Goal: Information Seeking & Learning: Understand process/instructions

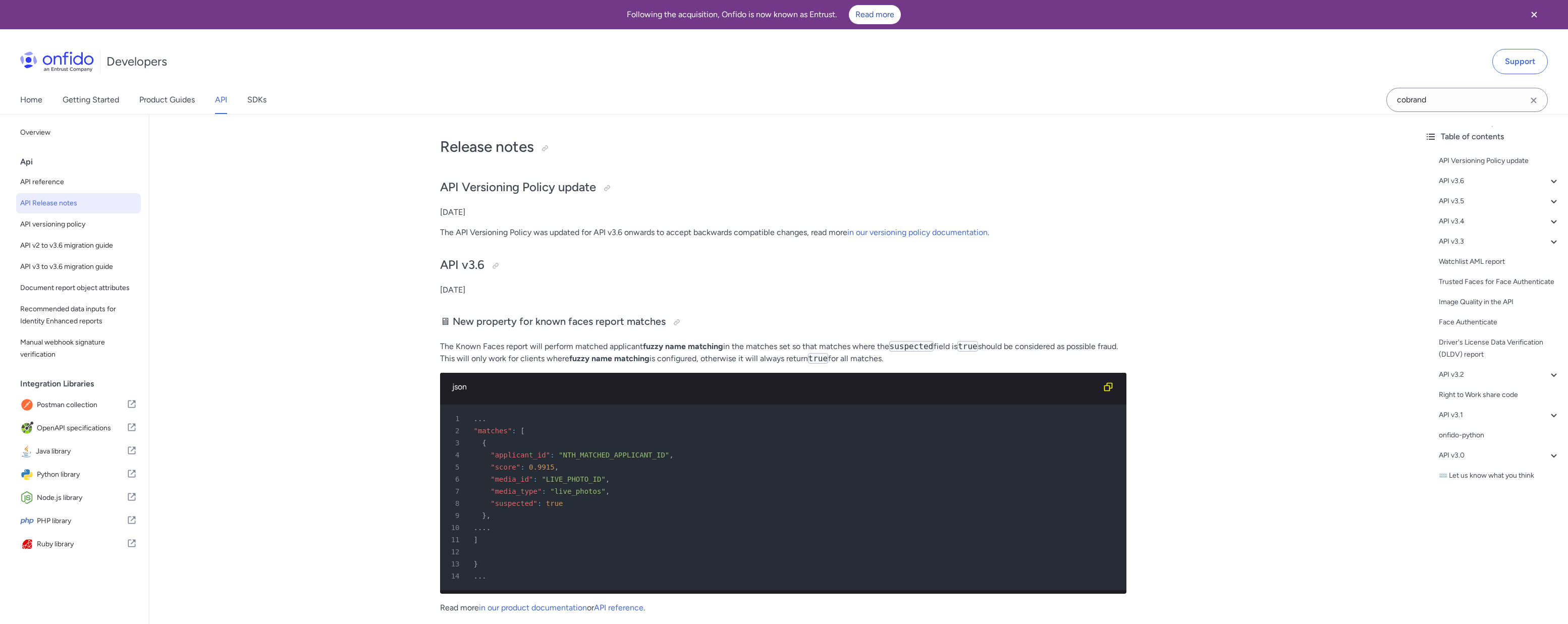
click at [220, 100] on link "API" at bounding box center [220, 100] width 12 height 28
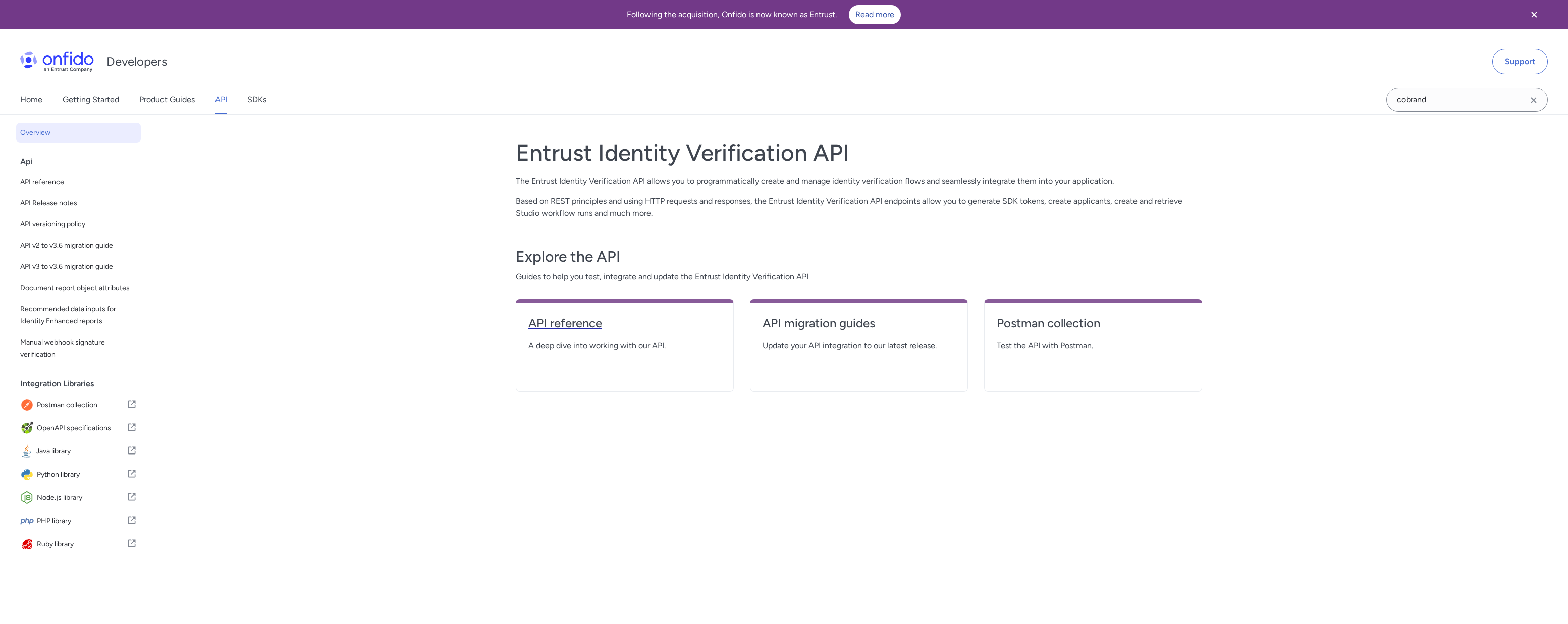
click at [614, 330] on h4 "API reference" at bounding box center [624, 323] width 193 height 16
select select "http"
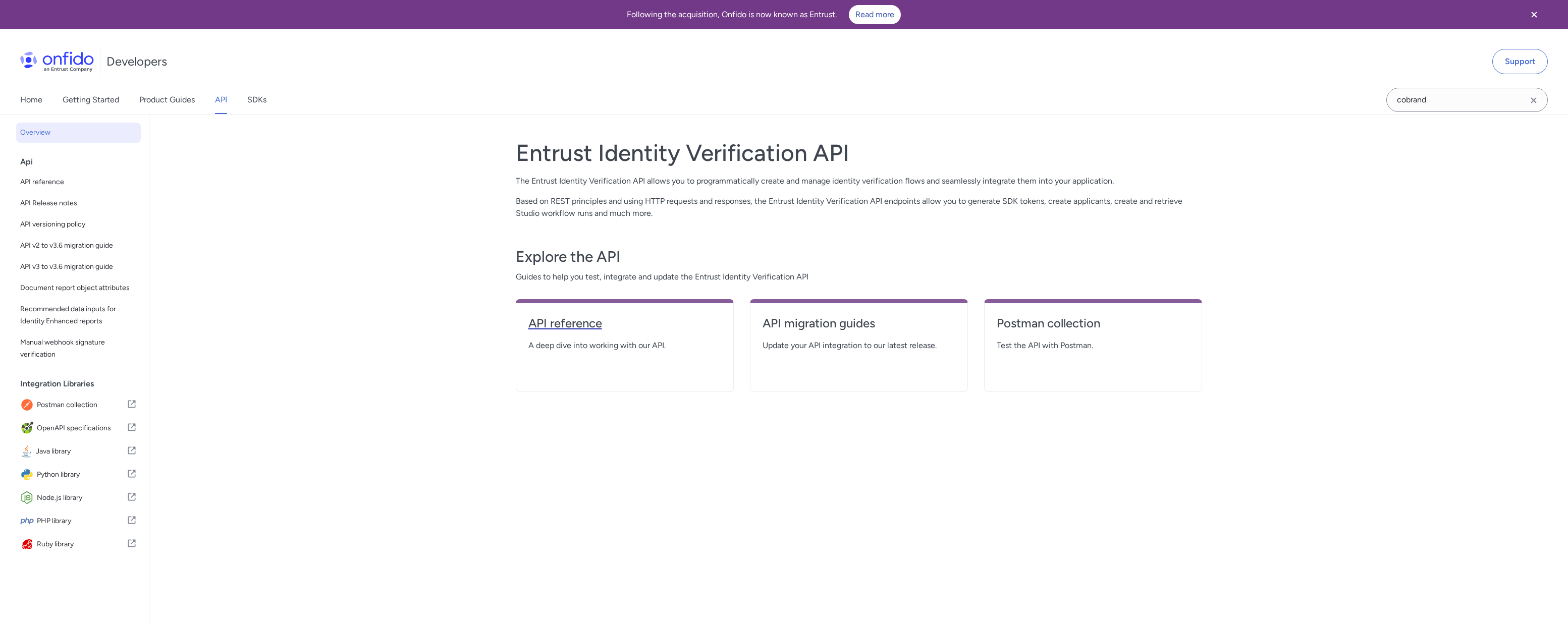
select select "http"
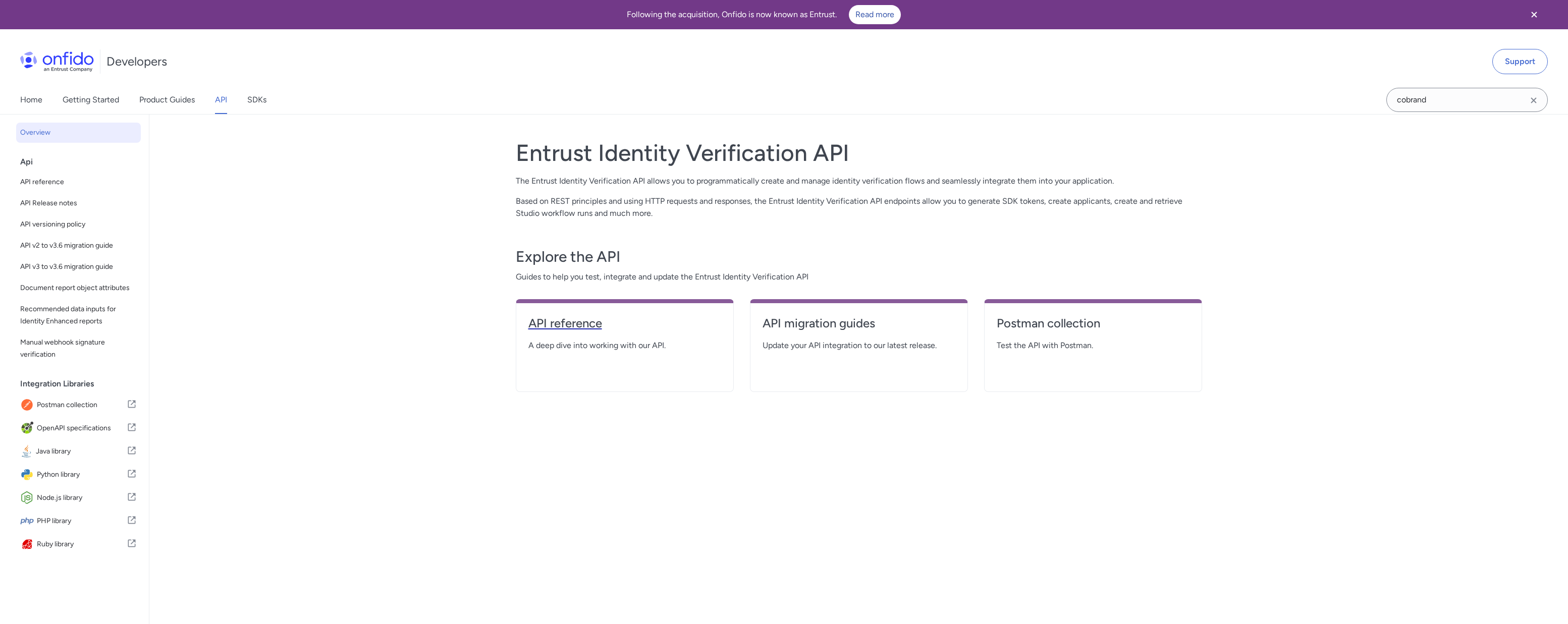
select select "http"
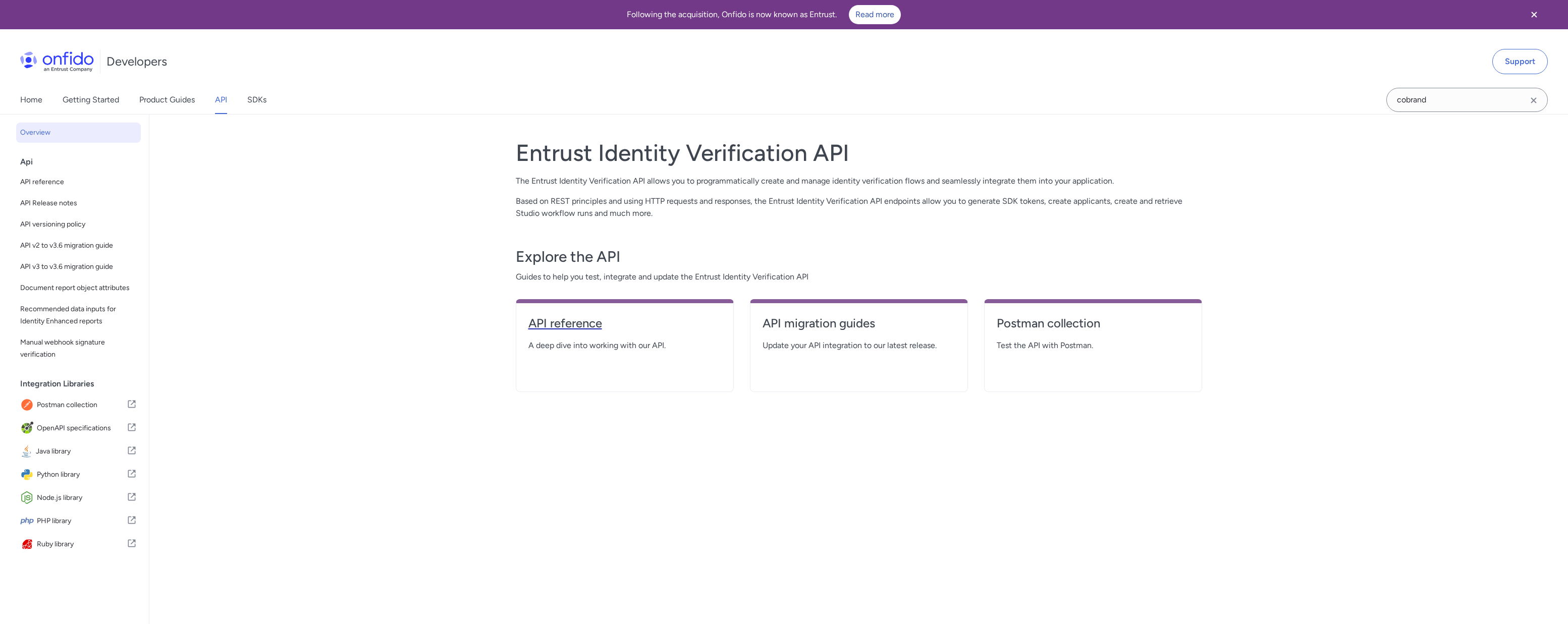
select select "http"
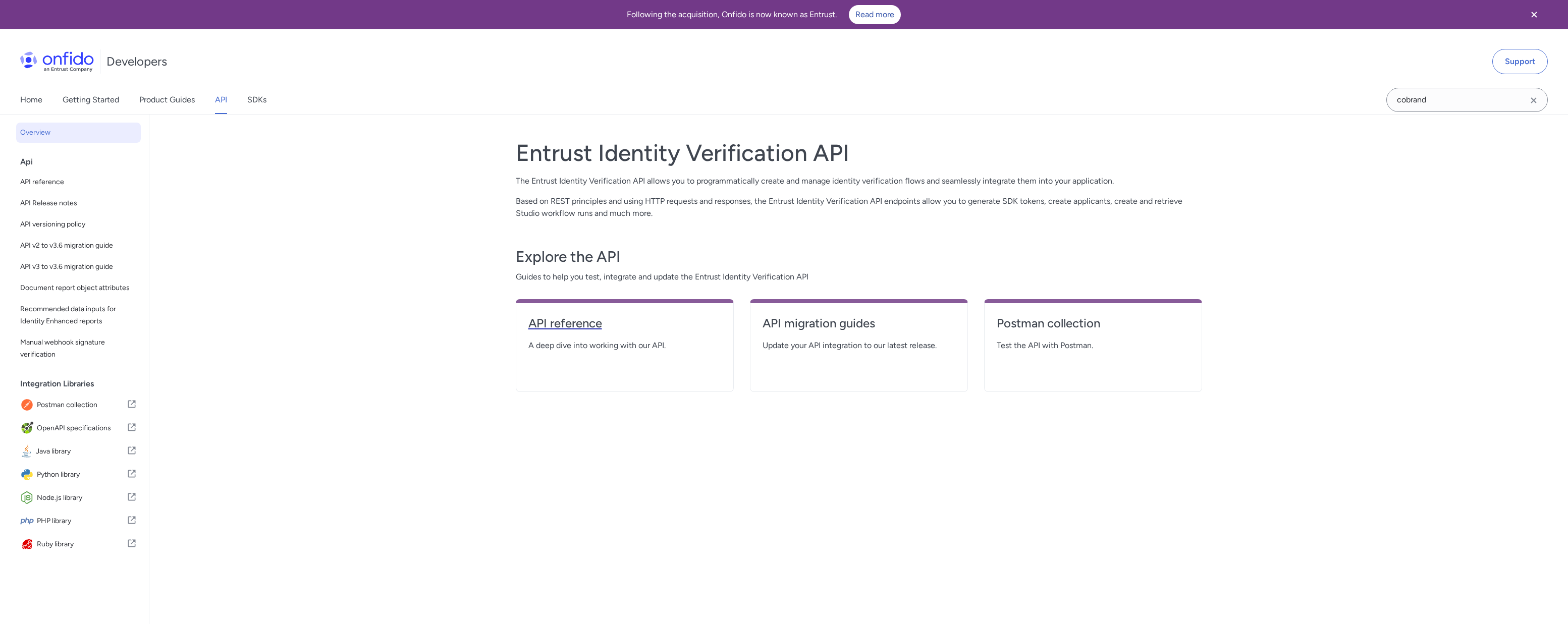
select select "http"
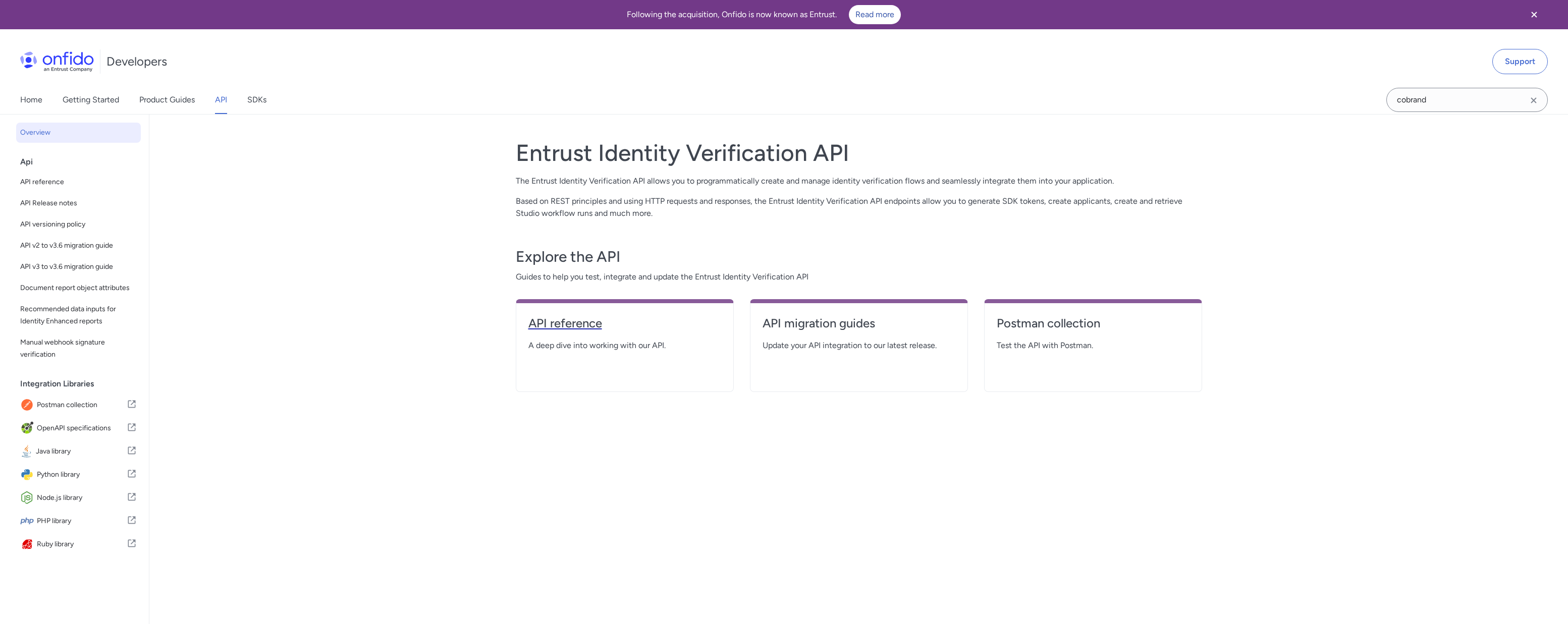
select select "http"
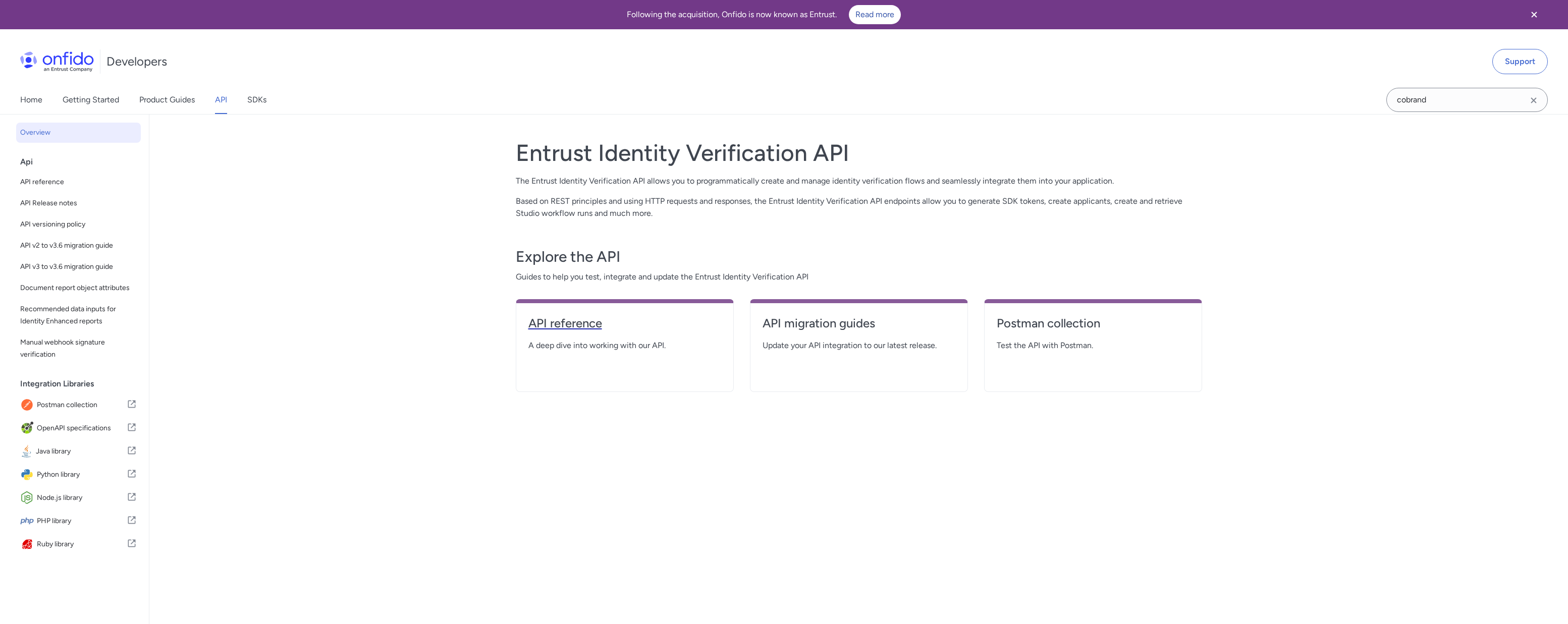
select select "http"
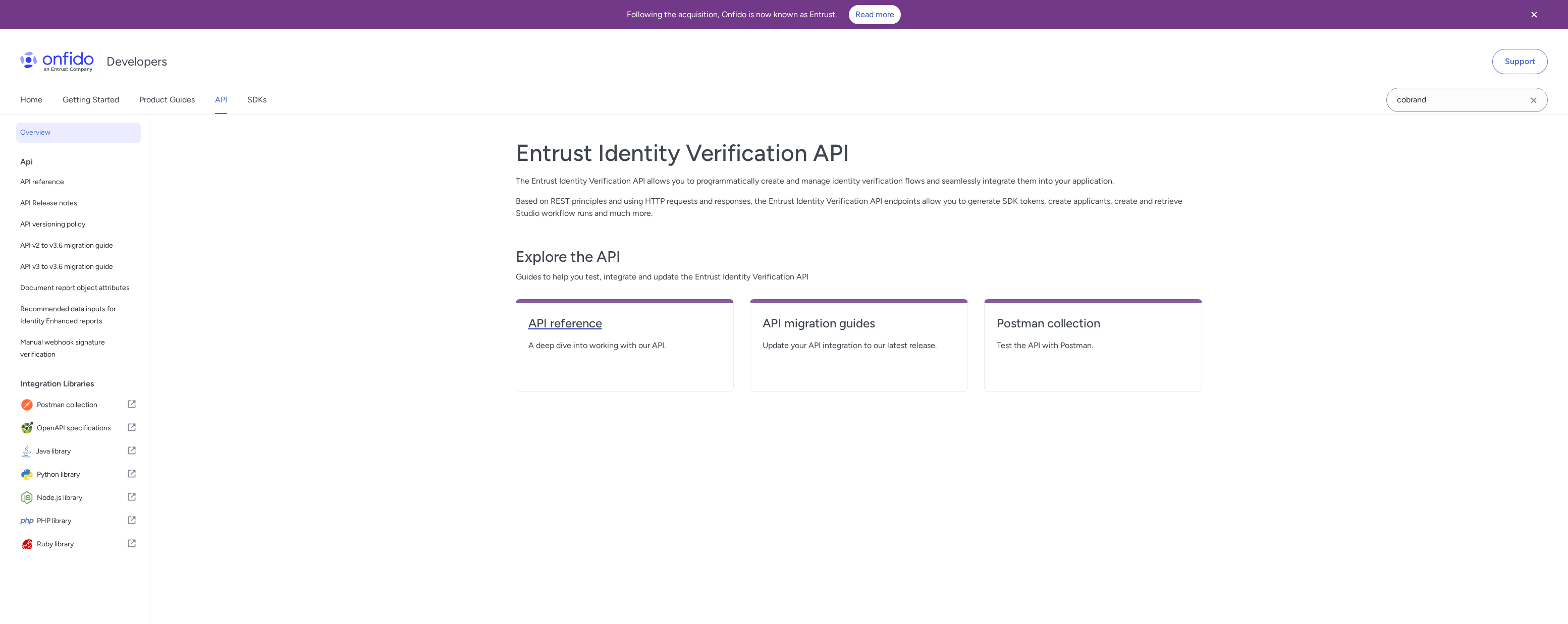
select select "http"
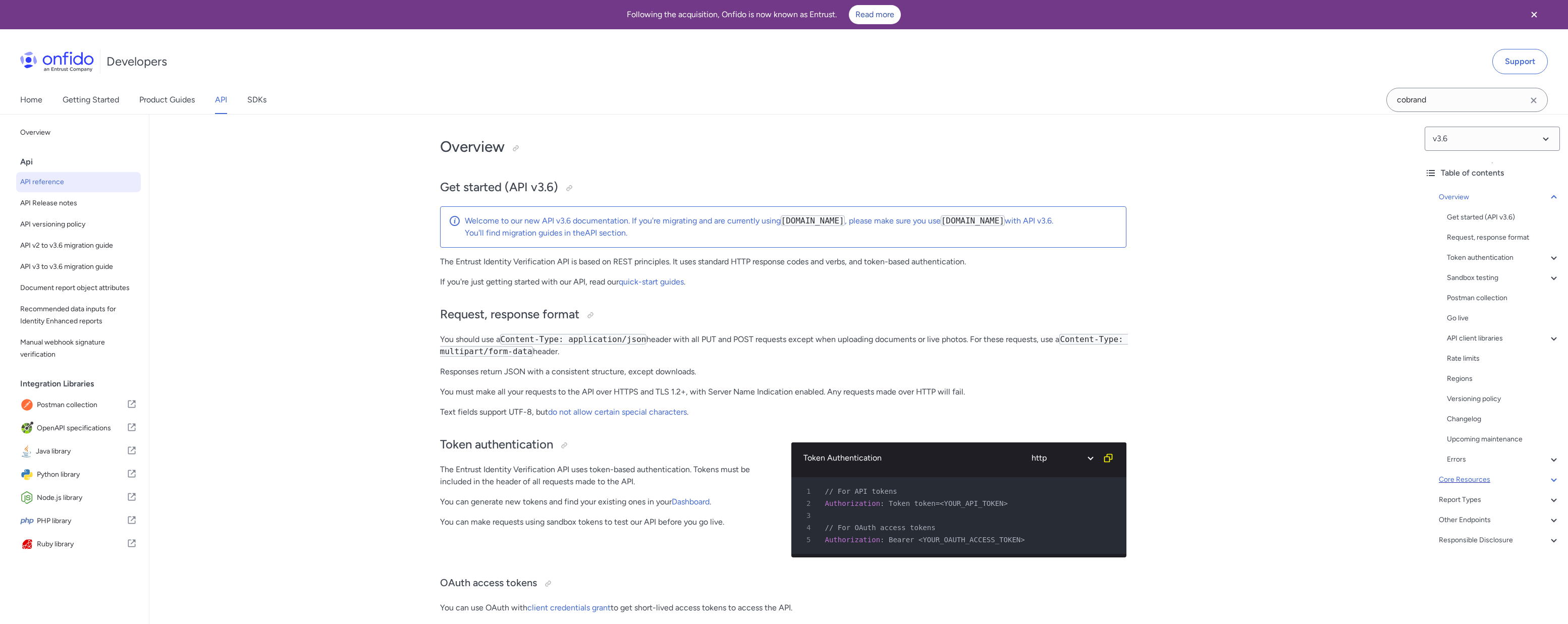
click at [1552, 478] on icon at bounding box center [1553, 479] width 12 height 12
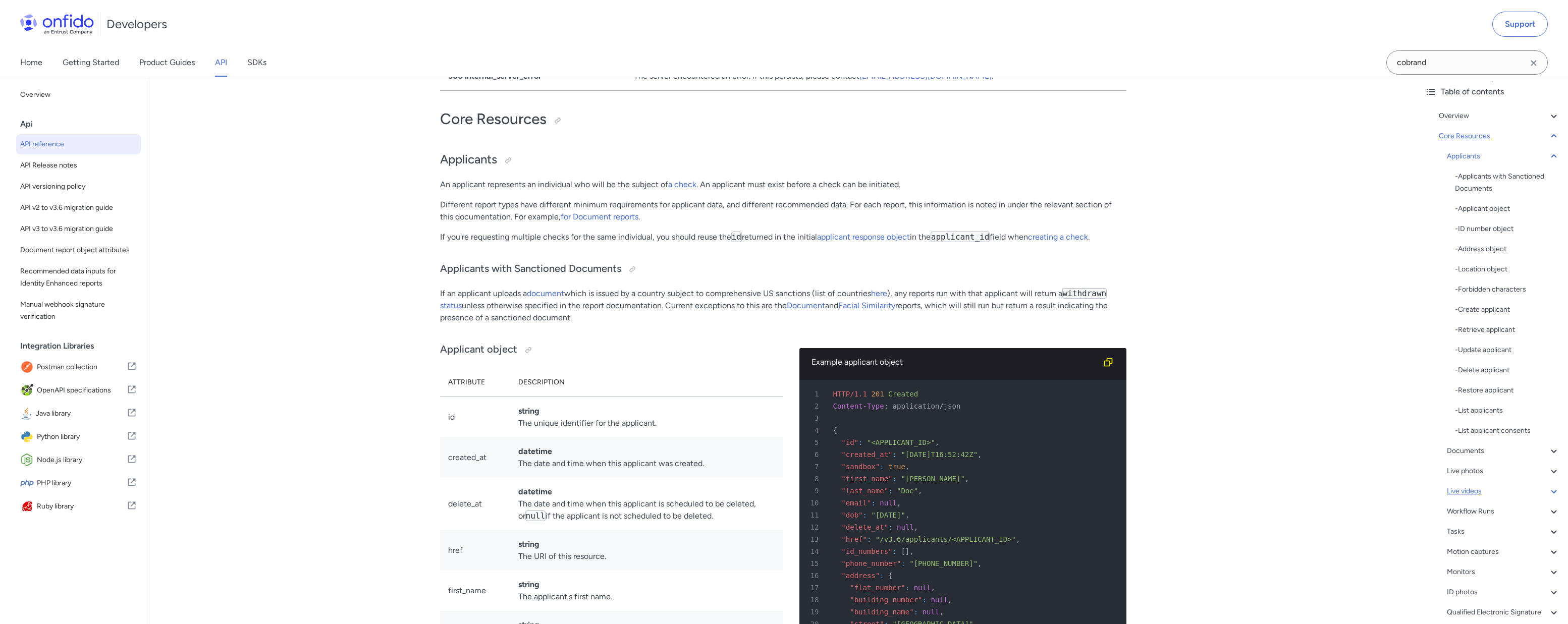
scroll to position [38, 0]
click at [1489, 316] on div "- Create applicant" at bounding box center [1507, 314] width 105 height 12
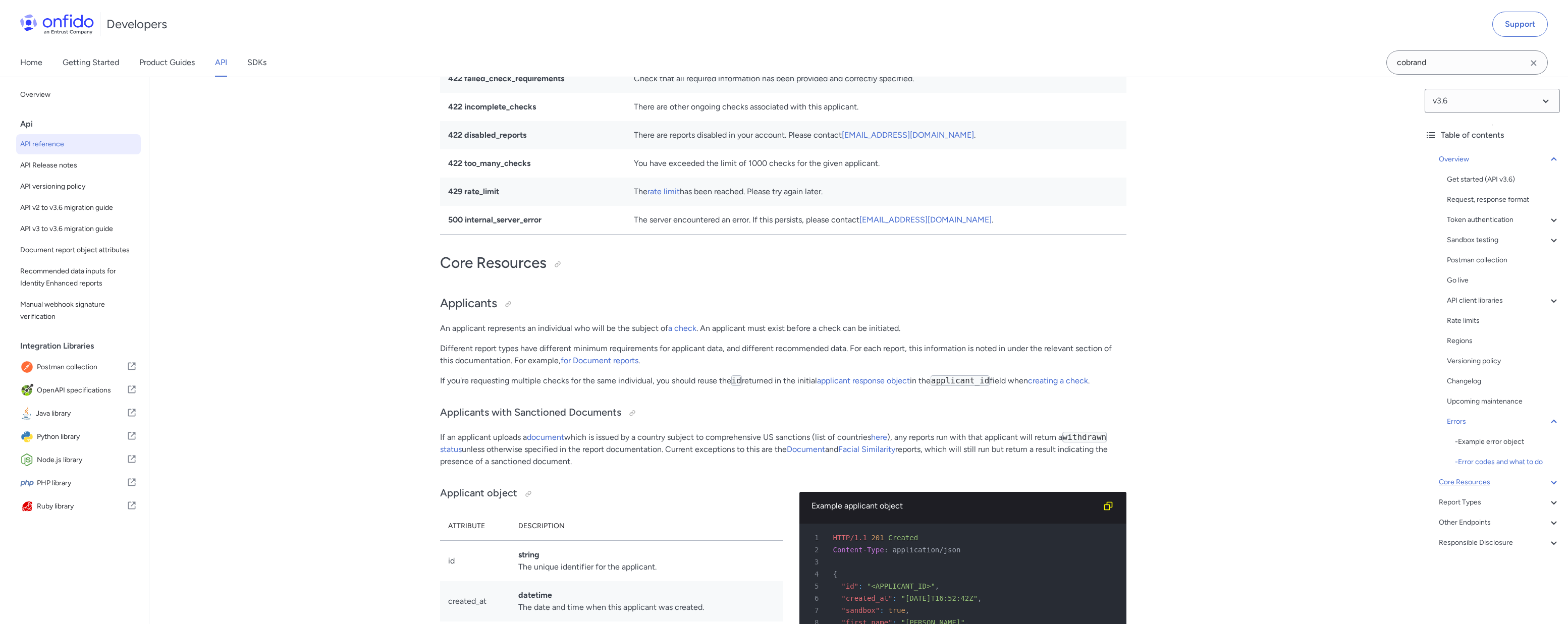
scroll to position [9624, 0]
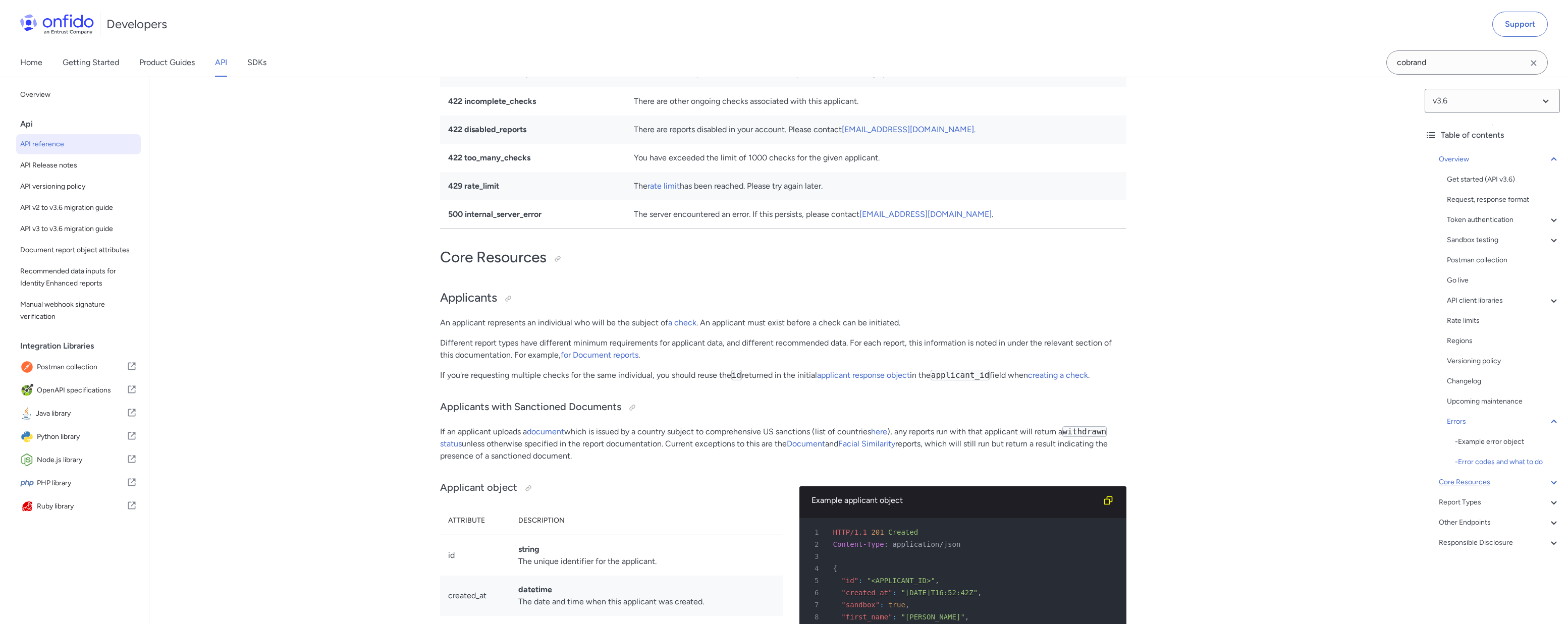
click at [1552, 480] on icon at bounding box center [1553, 482] width 12 height 12
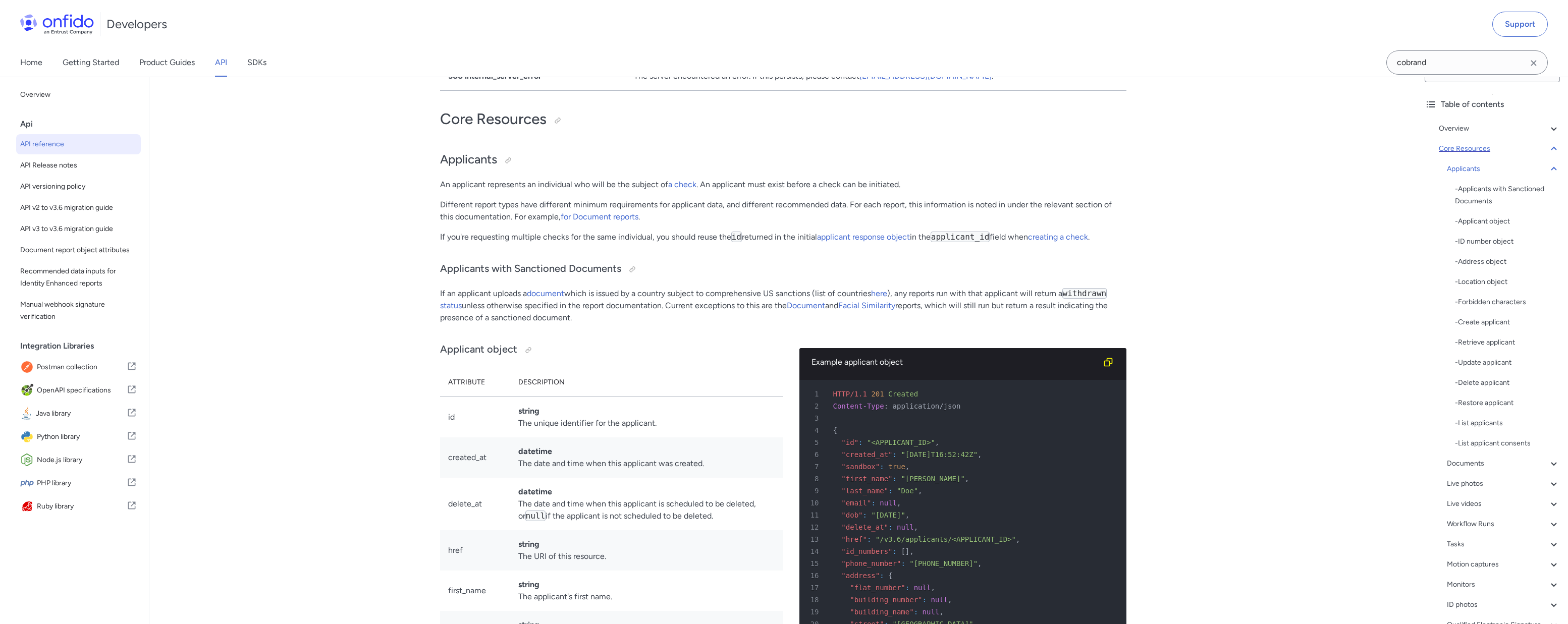
scroll to position [31, 0]
click at [1552, 522] on icon at bounding box center [1553, 524] width 6 height 3
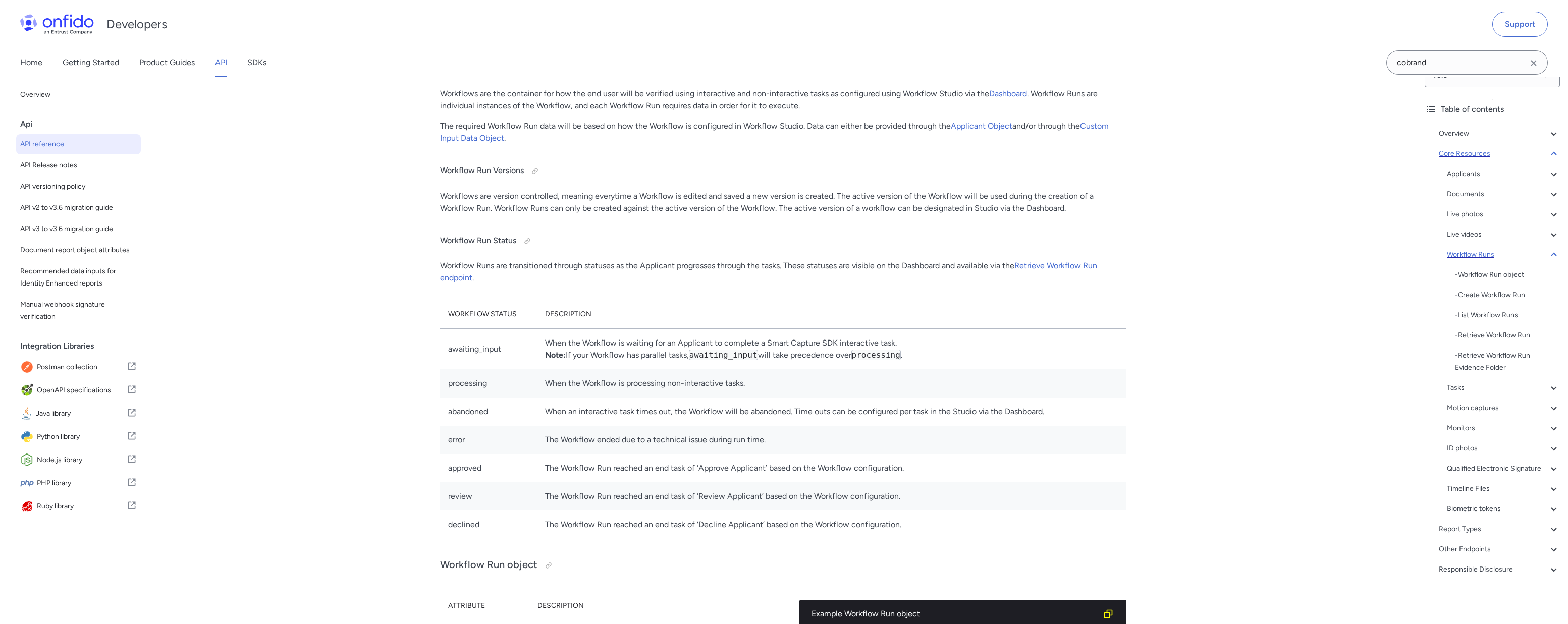
click at [1474, 255] on div "Workflow Runs" at bounding box center [1503, 255] width 113 height 12
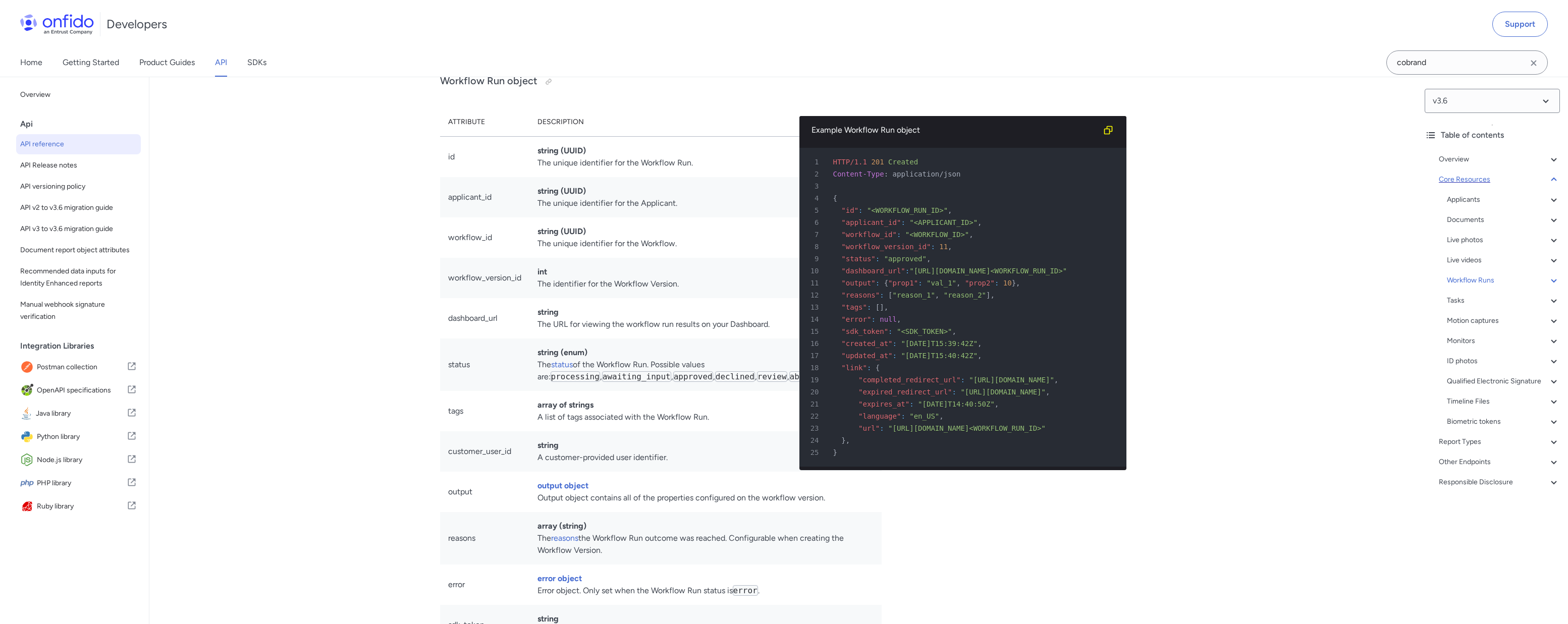
scroll to position [21512, 0]
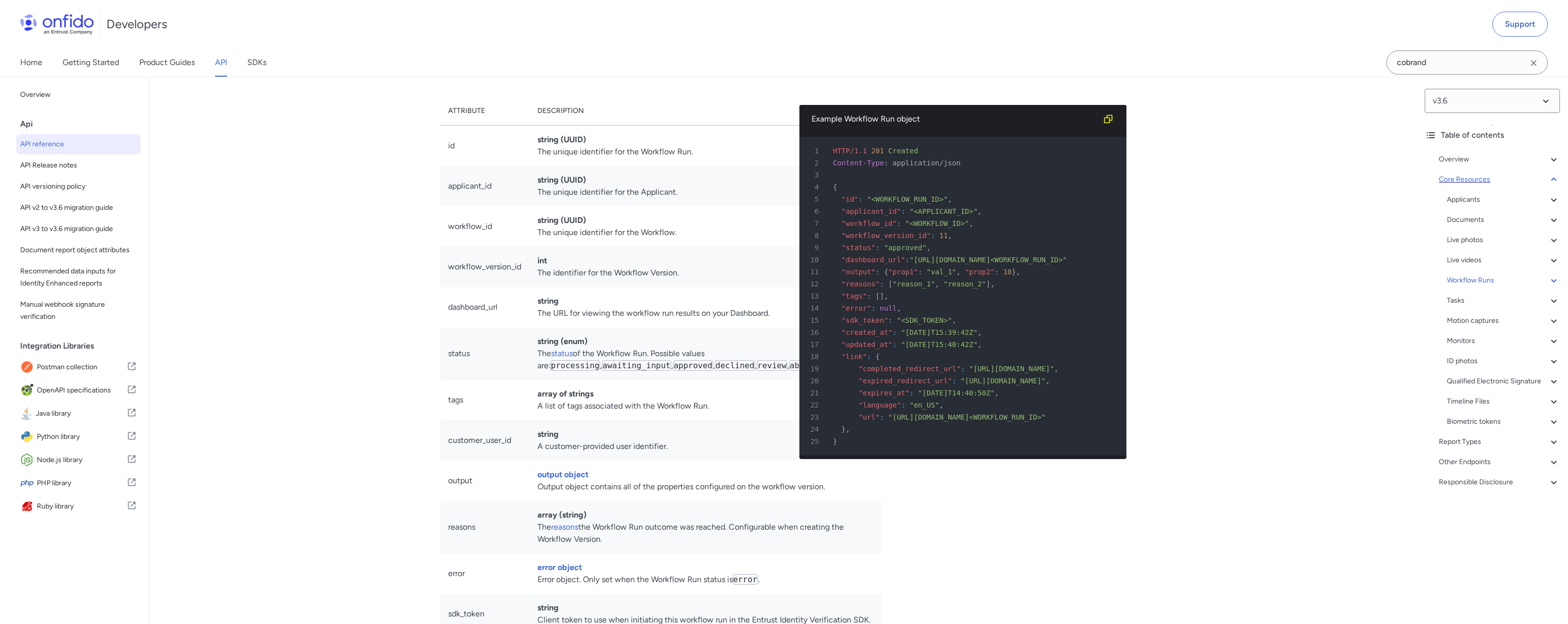
drag, startPoint x: 537, startPoint y: 200, endPoint x: 692, endPoint y: 201, distance: 155.0
click at [692, 166] on td "string (UUID) The unique identifier for the Workflow Run." at bounding box center [705, 146] width 353 height 41
copy td "The unique identifier for the Workflow Run."
click at [547, 246] on td "string (UUID) The unique identifier for the Workflow." at bounding box center [705, 226] width 353 height 40
drag, startPoint x: 538, startPoint y: 281, endPoint x: 673, endPoint y: 283, distance: 135.0
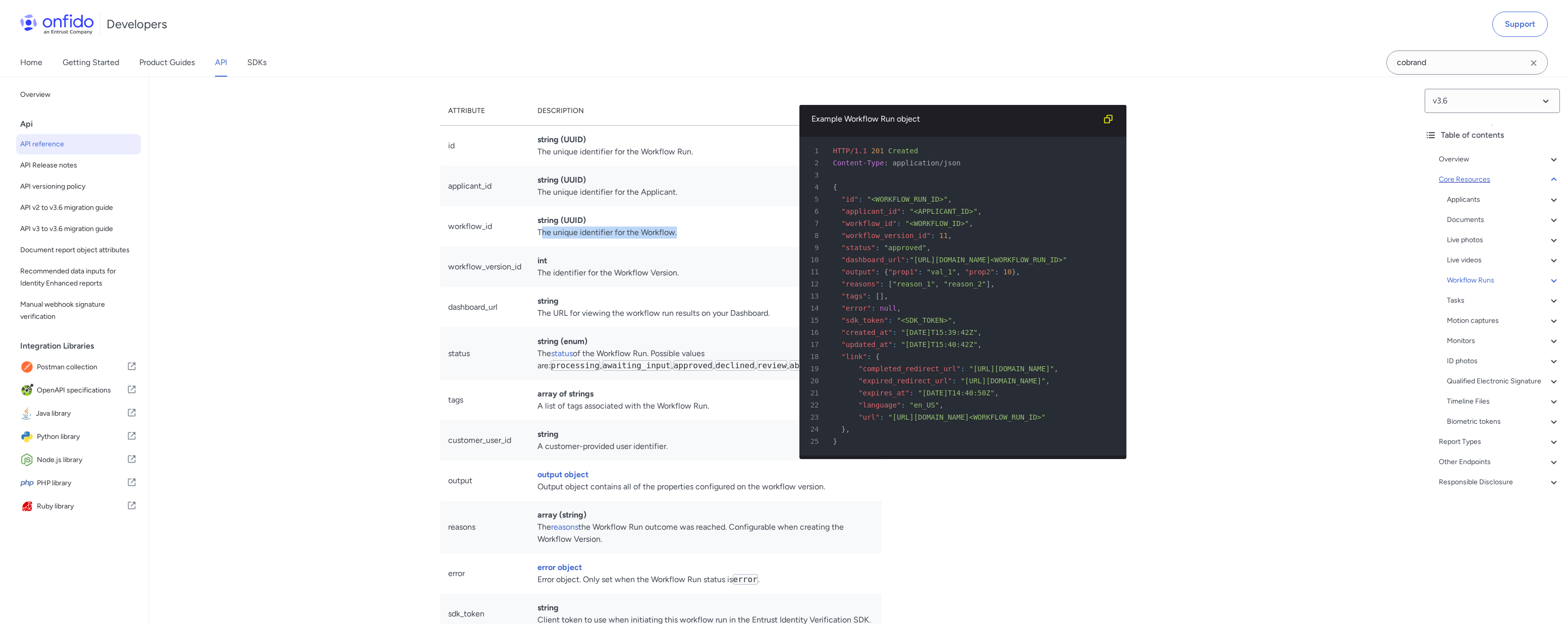
click at [673, 246] on td "string (UUID) The unique identifier for the Workflow." at bounding box center [705, 226] width 353 height 40
copy td "The unique identifier for the Workflow"
drag, startPoint x: 538, startPoint y: 238, endPoint x: 674, endPoint y: 240, distance: 136.0
click at [674, 206] on td "string (UUID) The unique identifier for the Applicant." at bounding box center [705, 186] width 353 height 40
copy td "The unique identifier for the Applicant"
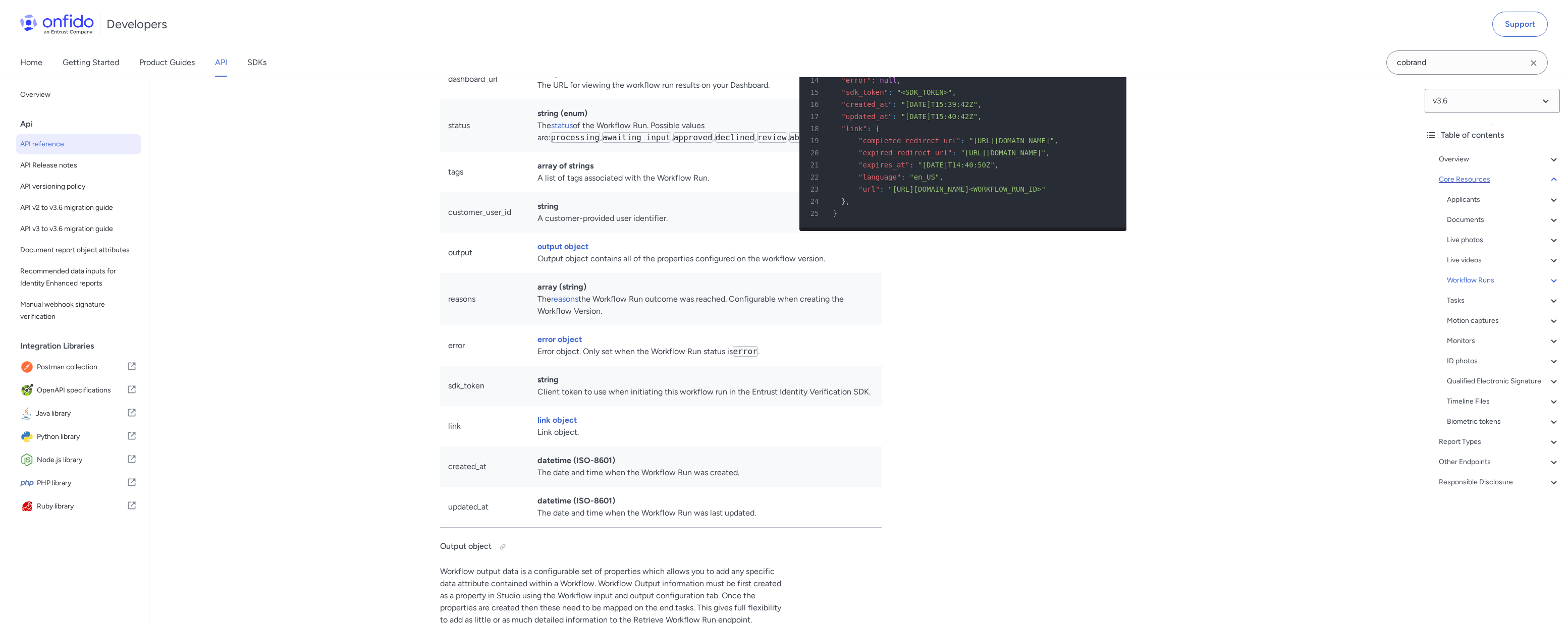
scroll to position [21743, 0]
drag, startPoint x: 643, startPoint y: 329, endPoint x: 618, endPoint y: 340, distance: 27.3
click at [618, 270] on td "output object Output object contains all of the properties configured on the wo…" at bounding box center [705, 250] width 353 height 40
copy td "the properties configured on the workflow version."
click at [1552, 441] on icon at bounding box center [1553, 441] width 12 height 12
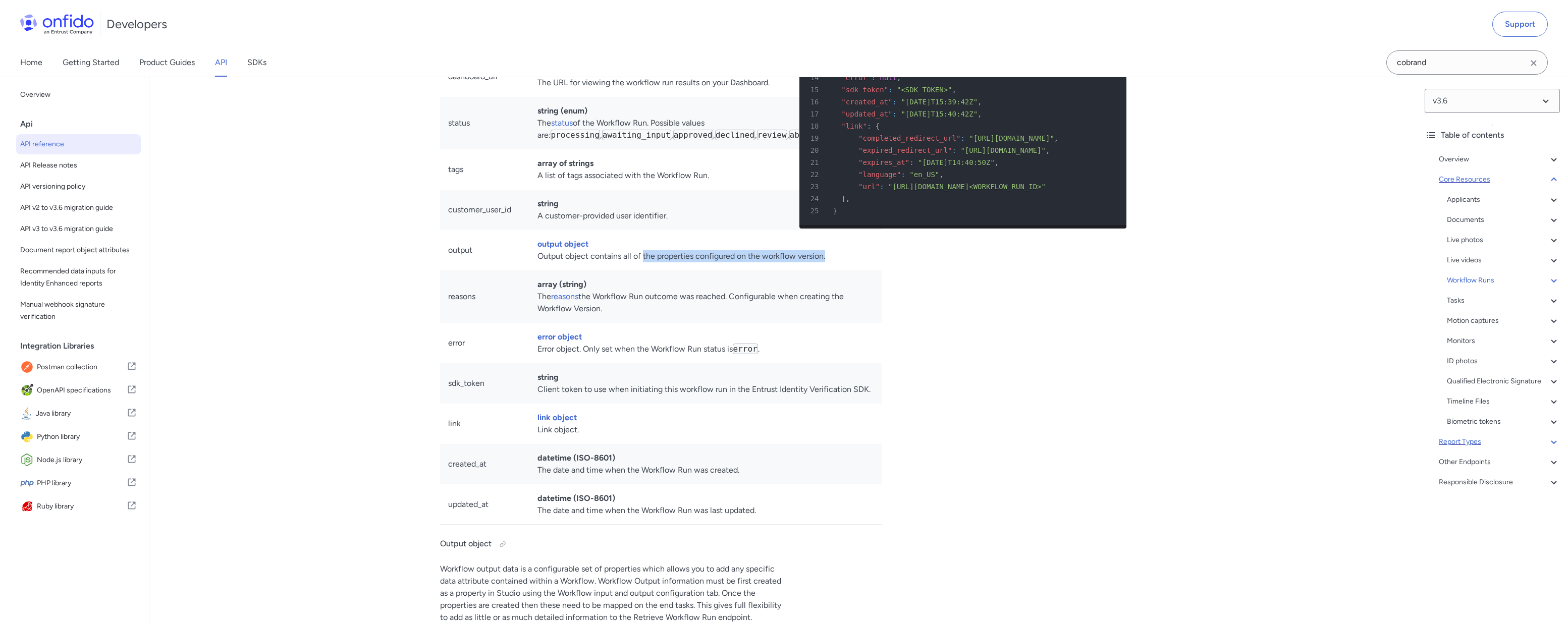
scroll to position [34584, 0]
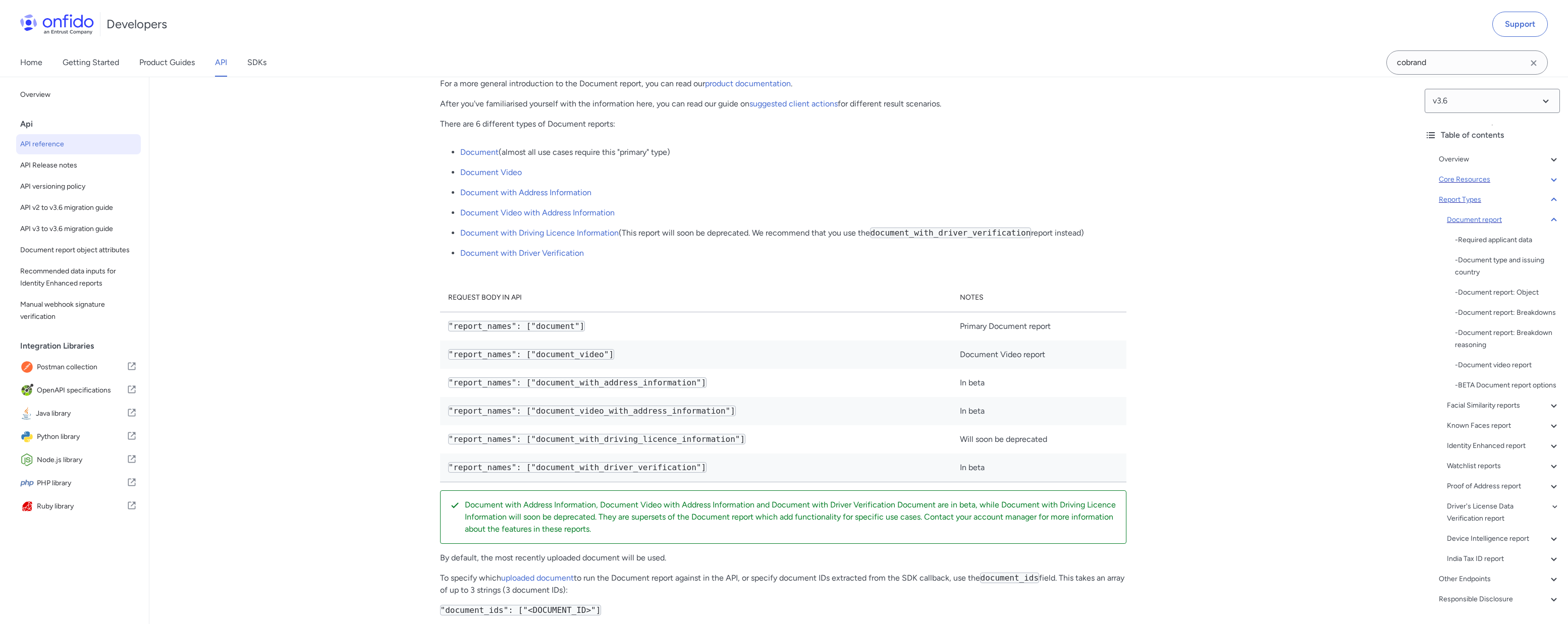
click at [1557, 223] on icon at bounding box center [1553, 219] width 12 height 12
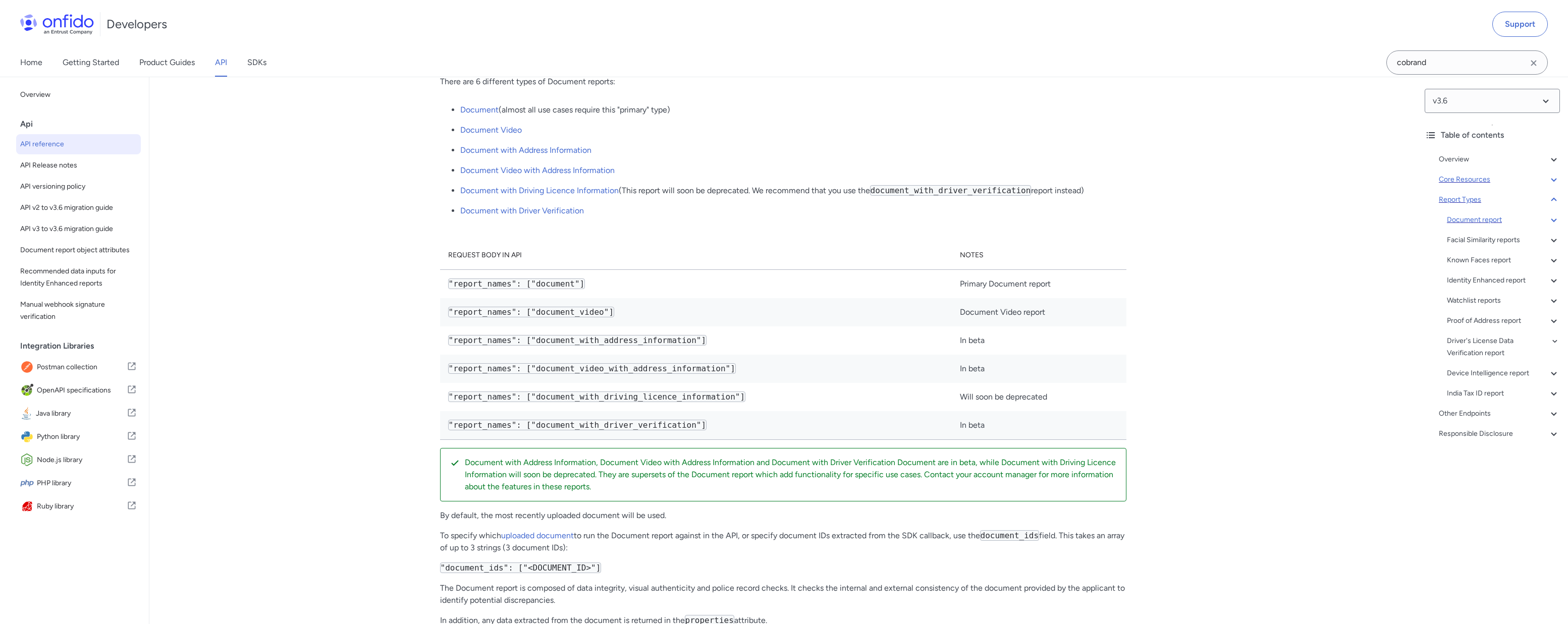
click at [1548, 179] on icon at bounding box center [1553, 179] width 12 height 12
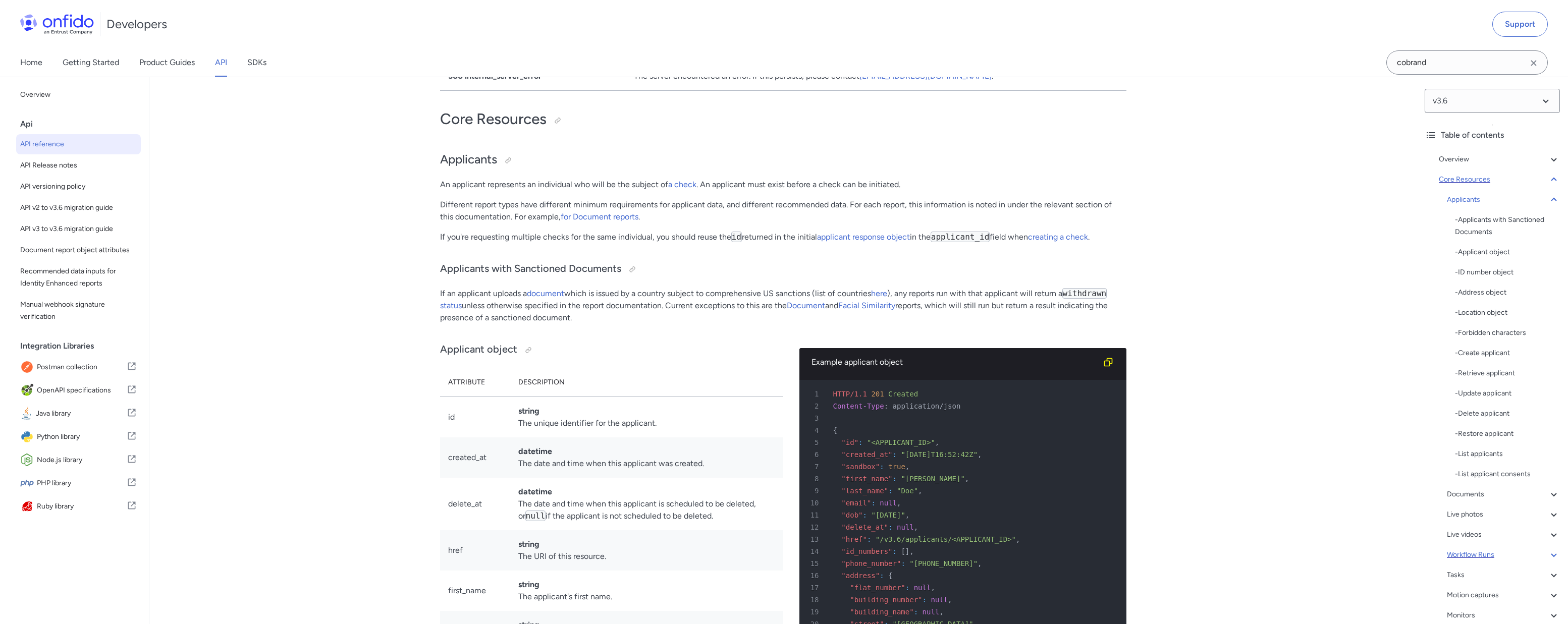
click at [1467, 558] on div "Workflow Runs" at bounding box center [1503, 554] width 113 height 12
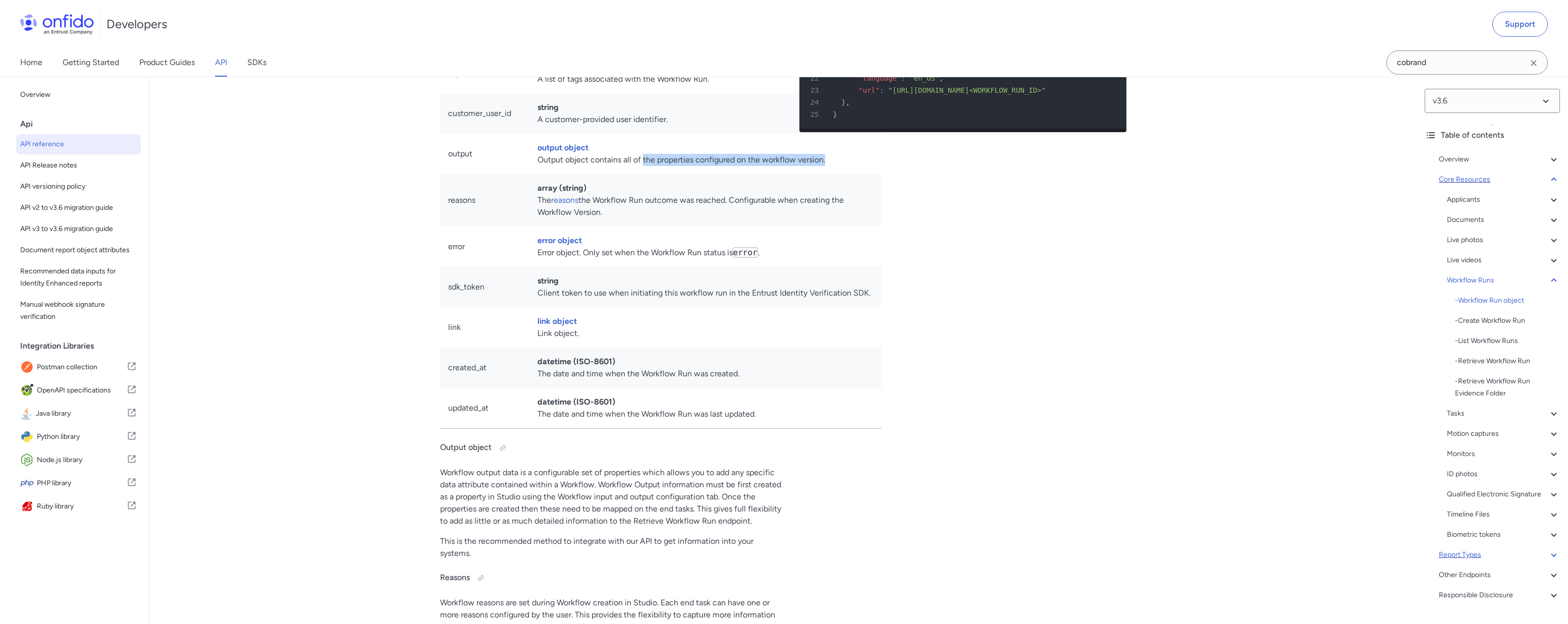
scroll to position [21839, 0]
drag, startPoint x: 538, startPoint y: 390, endPoint x: 659, endPoint y: 400, distance: 121.4
click at [659, 307] on td "string Client token to use when initiating this workflow run in the Entrust Ide…" at bounding box center [705, 286] width 353 height 40
copy td "Client token to use when initiating this workflow run in the Entrust Identity V…"
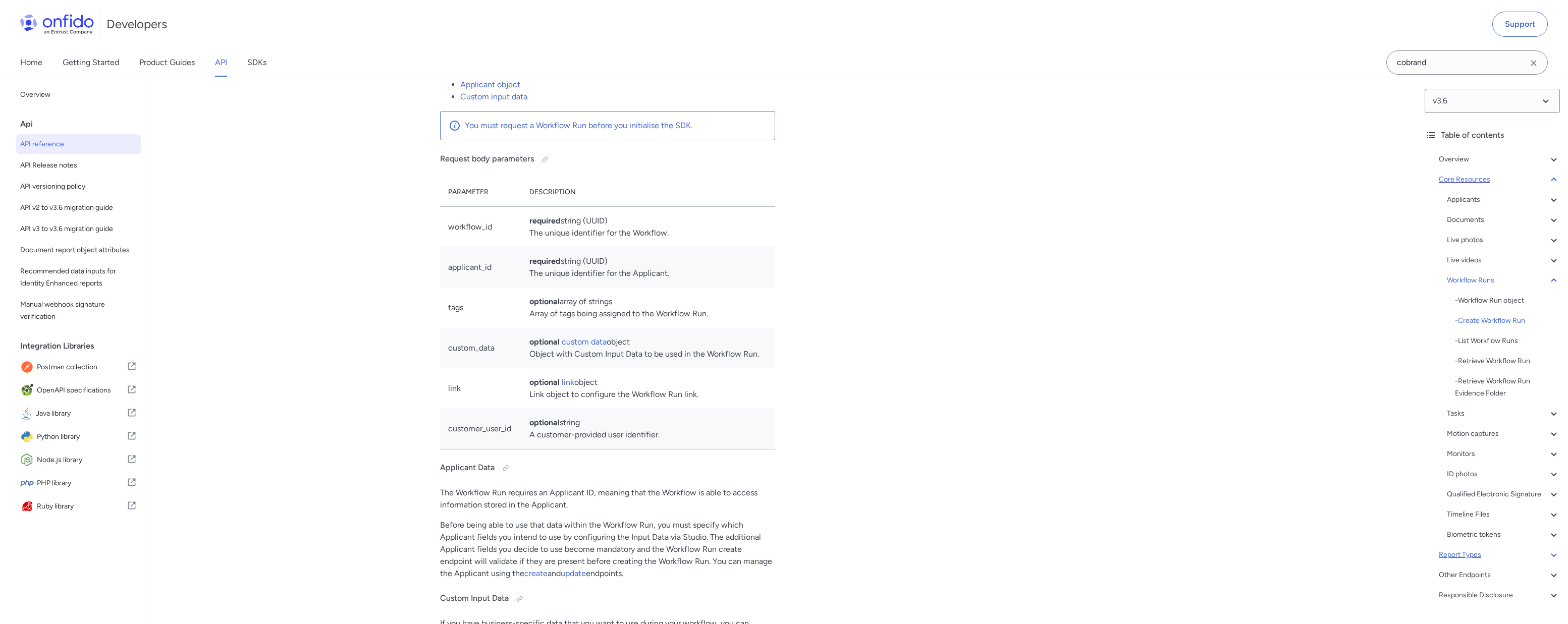
scroll to position [23146, 0]
drag, startPoint x: 530, startPoint y: 473, endPoint x: 756, endPoint y: 473, distance: 226.0
click at [756, 366] on td "optional custom data object Object with Custom Input Data to be used in the Wor…" at bounding box center [647, 346] width 253 height 40
copy td "Object with Custom Input Data to be used in the Workflow Run"
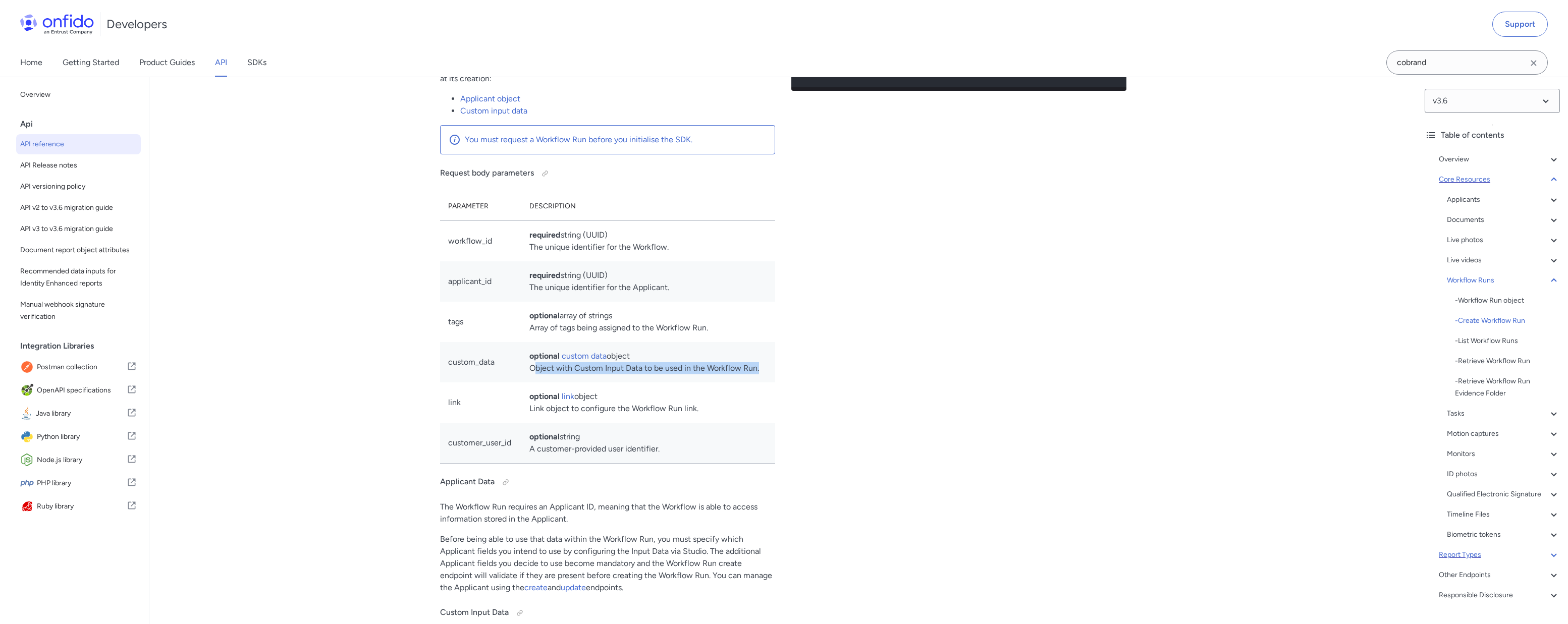
scroll to position [23127, 0]
